Goal: Task Accomplishment & Management: Use online tool/utility

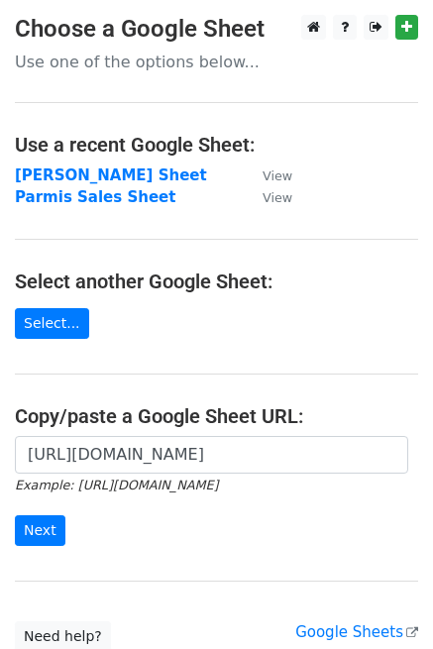
scroll to position [0, 453]
type input "[URL][DOMAIN_NAME]"
click at [44, 522] on input "Next" at bounding box center [40, 530] width 50 height 31
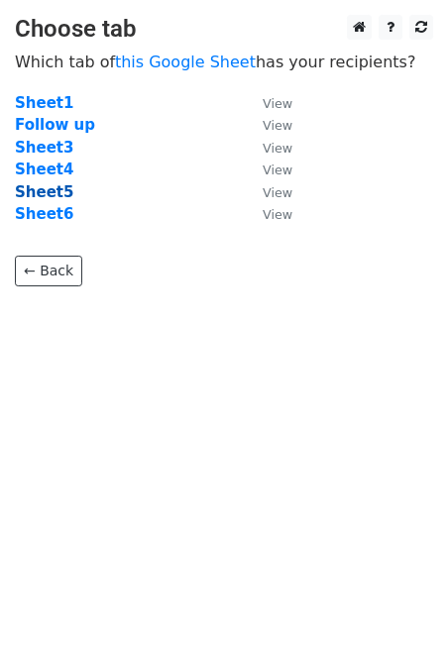
click at [50, 195] on strong "Sheet5" at bounding box center [44, 192] width 58 height 18
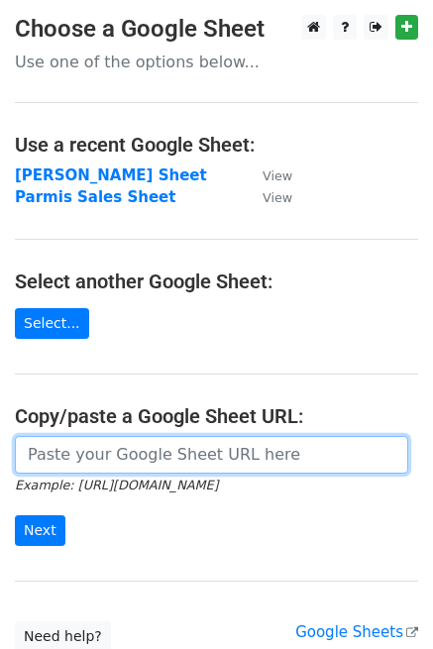
click at [96, 460] on input "url" at bounding box center [211, 455] width 393 height 38
paste input "https://docs.google.com/spreadsheets/d/1e30-8vkQ6HMRXce7CkJxfqPHHZCSWSMDX-TM919…"
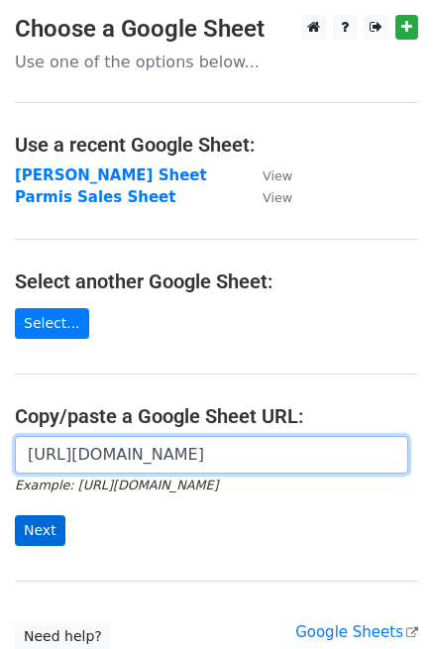
type input "https://docs.google.com/spreadsheets/d/1e30-8vkQ6HMRXce7CkJxfqPHHZCSWSMDX-TM919…"
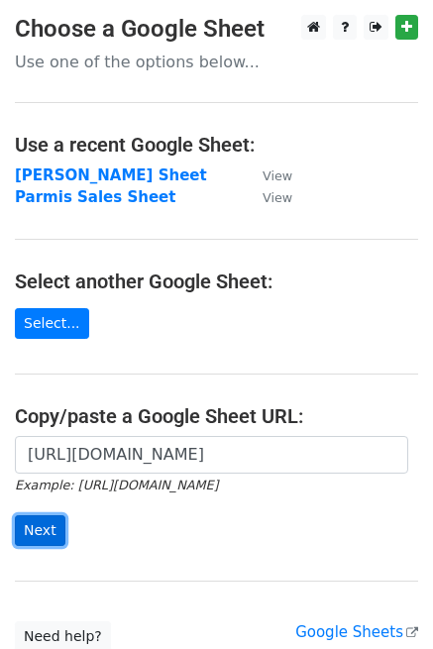
click at [36, 523] on input "Next" at bounding box center [40, 530] width 50 height 31
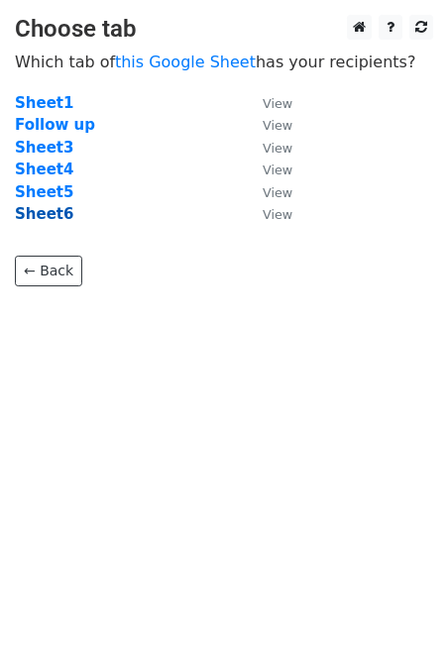
click at [50, 210] on strong "Sheet6" at bounding box center [44, 214] width 58 height 18
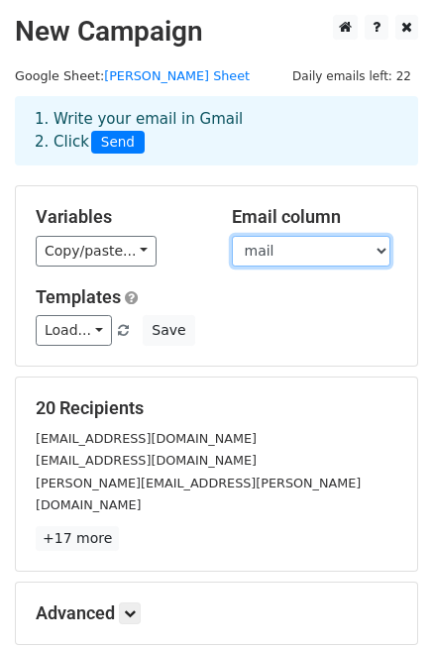
click at [345, 250] on select "mail" at bounding box center [311, 251] width 158 height 31
click at [232, 236] on select "mail" at bounding box center [311, 251] width 158 height 31
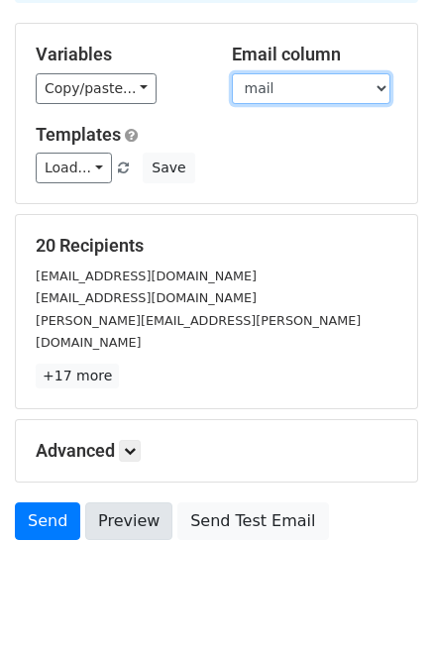
scroll to position [197, 0]
